Goal: Complete application form: Complete application form

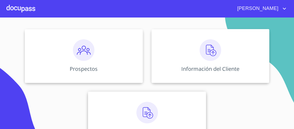
scroll to position [64, 0]
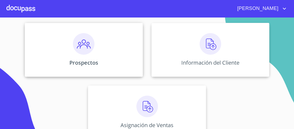
click at [85, 45] on img at bounding box center [83, 43] width 21 height 21
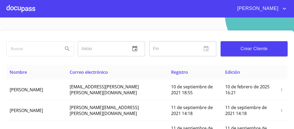
click at [251, 49] on span "Crear Cliente" at bounding box center [254, 49] width 58 height 8
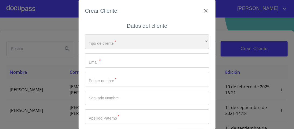
click at [200, 41] on div "​" at bounding box center [147, 41] width 124 height 15
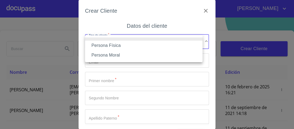
click at [111, 44] on li "Persona Física" at bounding box center [143, 46] width 117 height 10
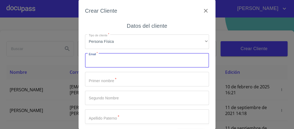
click at [103, 63] on input "Tipo de cliente   *" at bounding box center [147, 60] width 124 height 15
type input "i"
type input "[EMAIL_ADDRESS][DOMAIN_NAME]"
click at [105, 80] on input "Tipo de cliente   *" at bounding box center [147, 79] width 124 height 15
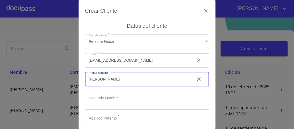
type input "[PERSON_NAME]"
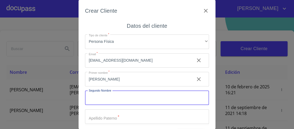
click at [97, 98] on input "Tipo de cliente   *" at bounding box center [147, 98] width 124 height 15
type input "[PERSON_NAME]"
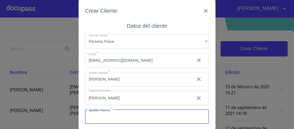
click at [95, 118] on input "Tipo de cliente   *" at bounding box center [147, 116] width 124 height 15
type input "RUBIO"
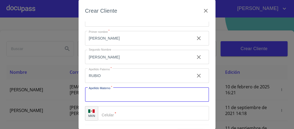
type input "J"
type input "HERNANDEZ"
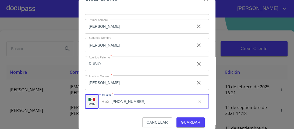
scroll to position [16, 0]
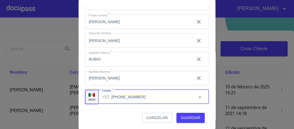
type input "(33)13667710"
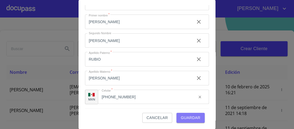
click at [187, 118] on span "Guardar" at bounding box center [191, 117] width 20 height 7
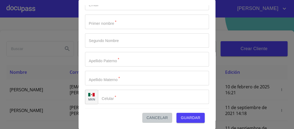
click at [159, 118] on span "Cancelar" at bounding box center [156, 117] width 21 height 7
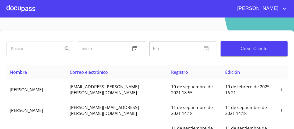
click at [20, 50] on input "search" at bounding box center [33, 48] width 52 height 15
type input "CARMEN ELIA"
click at [68, 48] on icon "Search" at bounding box center [67, 48] width 6 height 6
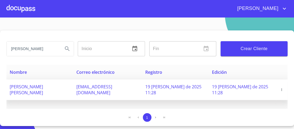
click at [112, 86] on span "eliaderamos@icloud.com" at bounding box center [94, 90] width 36 height 12
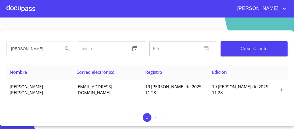
click at [23, 8] on div at bounding box center [20, 8] width 29 height 17
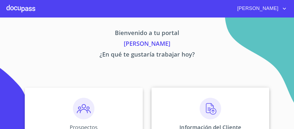
click at [208, 110] on img at bounding box center [209, 108] width 21 height 21
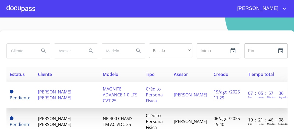
click at [161, 92] on span "Crédito Persona Física" at bounding box center [154, 95] width 17 height 18
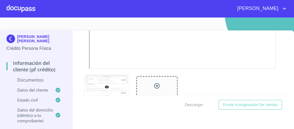
scroll to position [1197, 0]
click at [20, 10] on div at bounding box center [20, 8] width 29 height 17
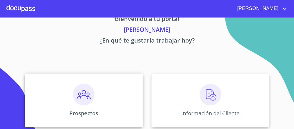
scroll to position [21, 0]
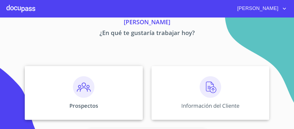
click at [81, 89] on img at bounding box center [83, 86] width 21 height 21
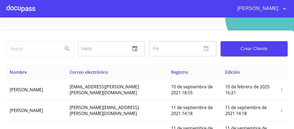
click at [17, 48] on input "search" at bounding box center [33, 48] width 52 height 15
type input "CARMEN ELIA"
click at [64, 49] on icon "Search" at bounding box center [67, 48] width 6 height 6
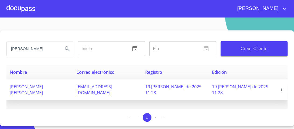
click at [281, 88] on icon "button" at bounding box center [281, 90] width 4 height 4
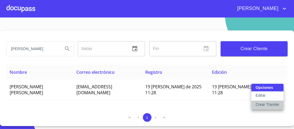
click at [268, 105] on p "Crear Tramite" at bounding box center [267, 104] width 24 height 5
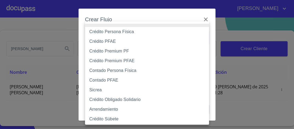
click at [203, 38] on body "María CARMEN ELIA Inicio ​ Fin ​ Crear Cliente Nombre Correo electrónico Regist…" at bounding box center [147, 64] width 294 height 129
click at [126, 69] on li "Contado Persona Física" at bounding box center [148, 71] width 127 height 10
type input "60bf975b0d9865ccc2471536"
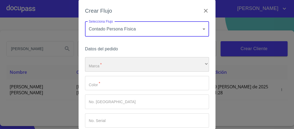
click at [104, 65] on div "​" at bounding box center [147, 64] width 124 height 15
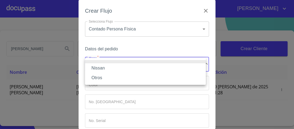
click at [101, 69] on li "Nissan" at bounding box center [145, 68] width 121 height 10
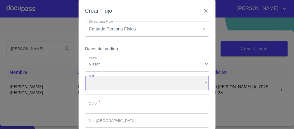
click at [98, 84] on div "​" at bounding box center [147, 83] width 124 height 15
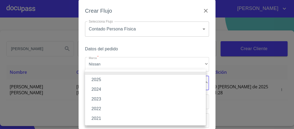
click at [100, 80] on li "2025" at bounding box center [145, 80] width 121 height 10
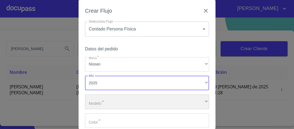
click at [100, 103] on div "​" at bounding box center [147, 101] width 124 height 15
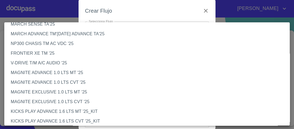
scroll to position [43, 0]
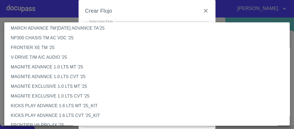
click at [48, 77] on li "MAGNITE ADVANCE 1.0 LTS CVT '25" at bounding box center [148, 77] width 288 height 10
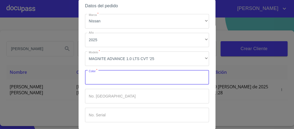
click at [97, 79] on input "Marca   *" at bounding box center [147, 77] width 124 height 15
type input "ROJA"
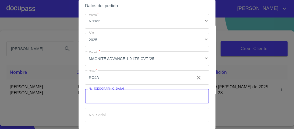
click at [106, 97] on input "Marca   *" at bounding box center [147, 96] width 124 height 15
type input "148838"
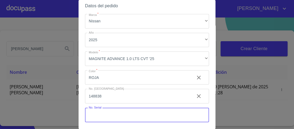
click at [101, 115] on input "Marca   *" at bounding box center [147, 114] width 124 height 15
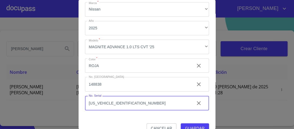
scroll to position [65, 0]
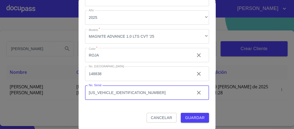
type input "MDHBD0FA3SG022582"
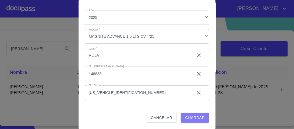
click at [197, 118] on span "Guardar" at bounding box center [195, 117] width 20 height 7
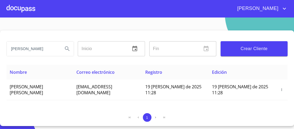
click at [26, 10] on div at bounding box center [20, 8] width 29 height 17
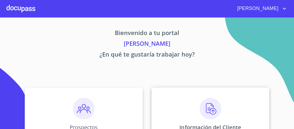
click at [205, 110] on img at bounding box center [209, 108] width 21 height 21
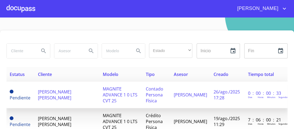
click at [126, 92] on span "MAGNITE ADVANCE 1 0 LTS CVT 25" at bounding box center [120, 95] width 35 height 18
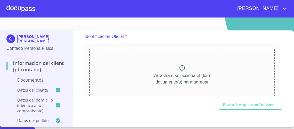
scroll to position [64, 0]
click at [181, 67] on icon at bounding box center [182, 67] width 6 height 6
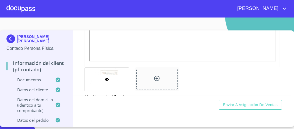
scroll to position [215, 0]
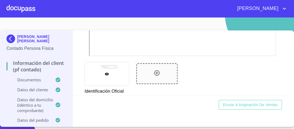
click at [156, 73] on icon at bounding box center [156, 72] width 5 height 5
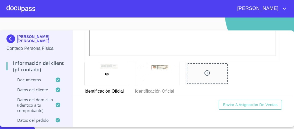
click at [110, 66] on div at bounding box center [107, 73] width 44 height 23
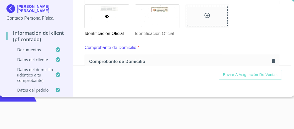
scroll to position [235, 0]
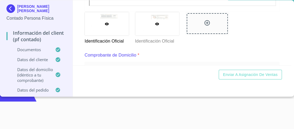
click at [157, 20] on div at bounding box center [157, 23] width 44 height 23
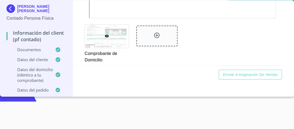
scroll to position [450, 0]
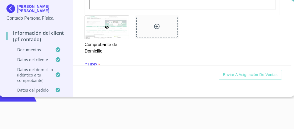
click at [155, 25] on icon at bounding box center [156, 26] width 5 height 5
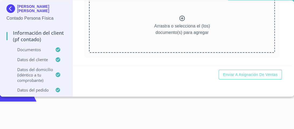
scroll to position [751, 0]
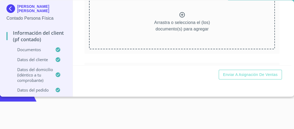
click at [179, 12] on icon at bounding box center [182, 15] width 6 height 6
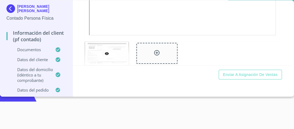
scroll to position [859, 0]
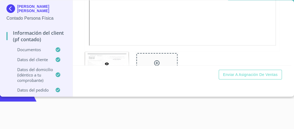
click at [156, 60] on icon at bounding box center [156, 62] width 5 height 5
click at [155, 60] on icon at bounding box center [156, 63] width 6 height 6
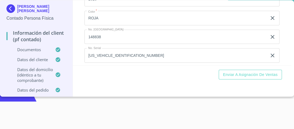
scroll to position [1458, 0]
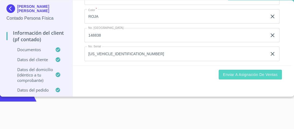
click at [229, 73] on span "Enviar a Asignación de Ventas" at bounding box center [250, 74] width 55 height 7
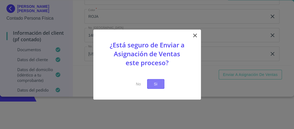
click at [156, 84] on span "Si" at bounding box center [155, 83] width 9 height 7
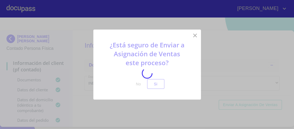
scroll to position [1458, 0]
